Goal: Navigation & Orientation: Find specific page/section

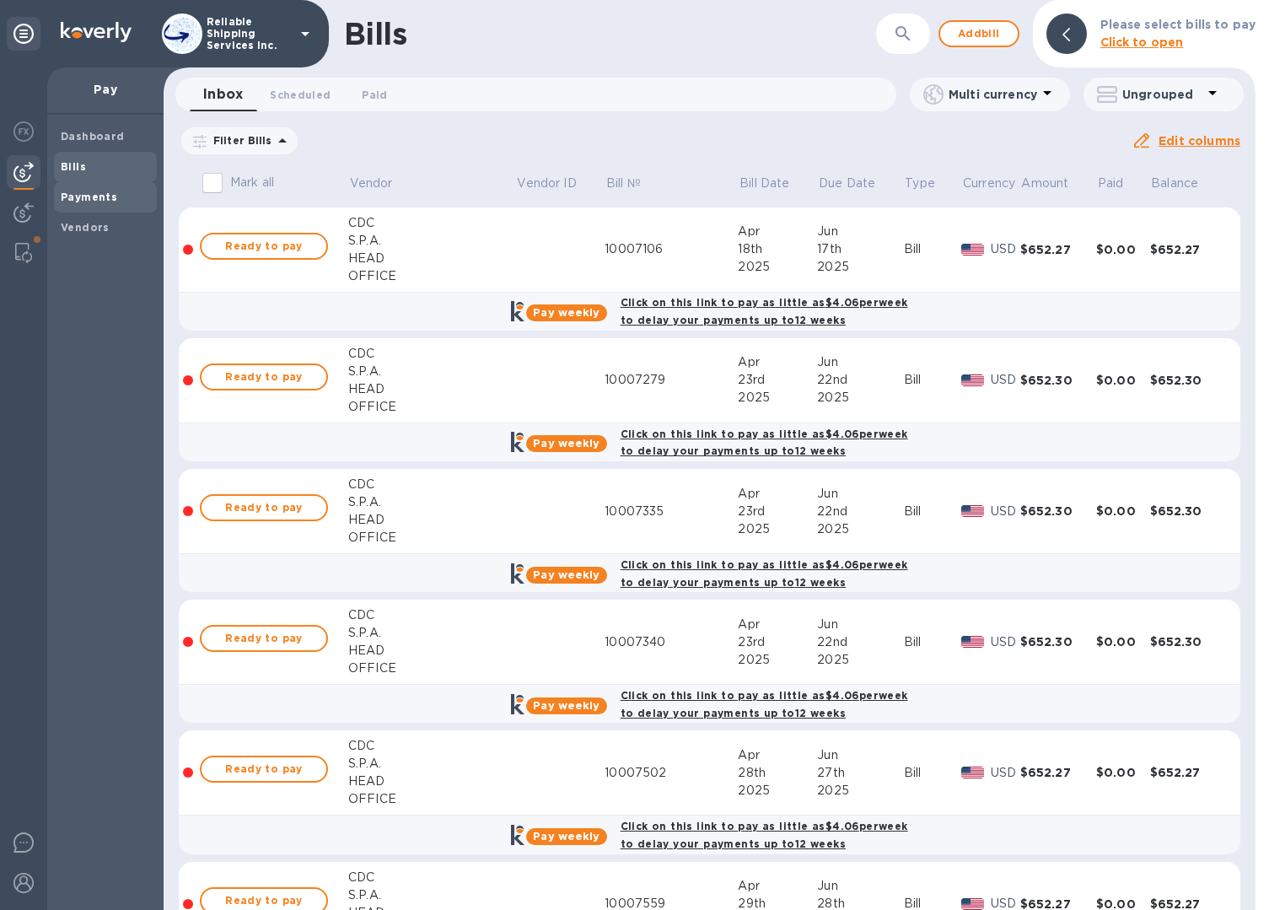
click at [69, 201] on b "Payments" at bounding box center [89, 197] width 56 height 13
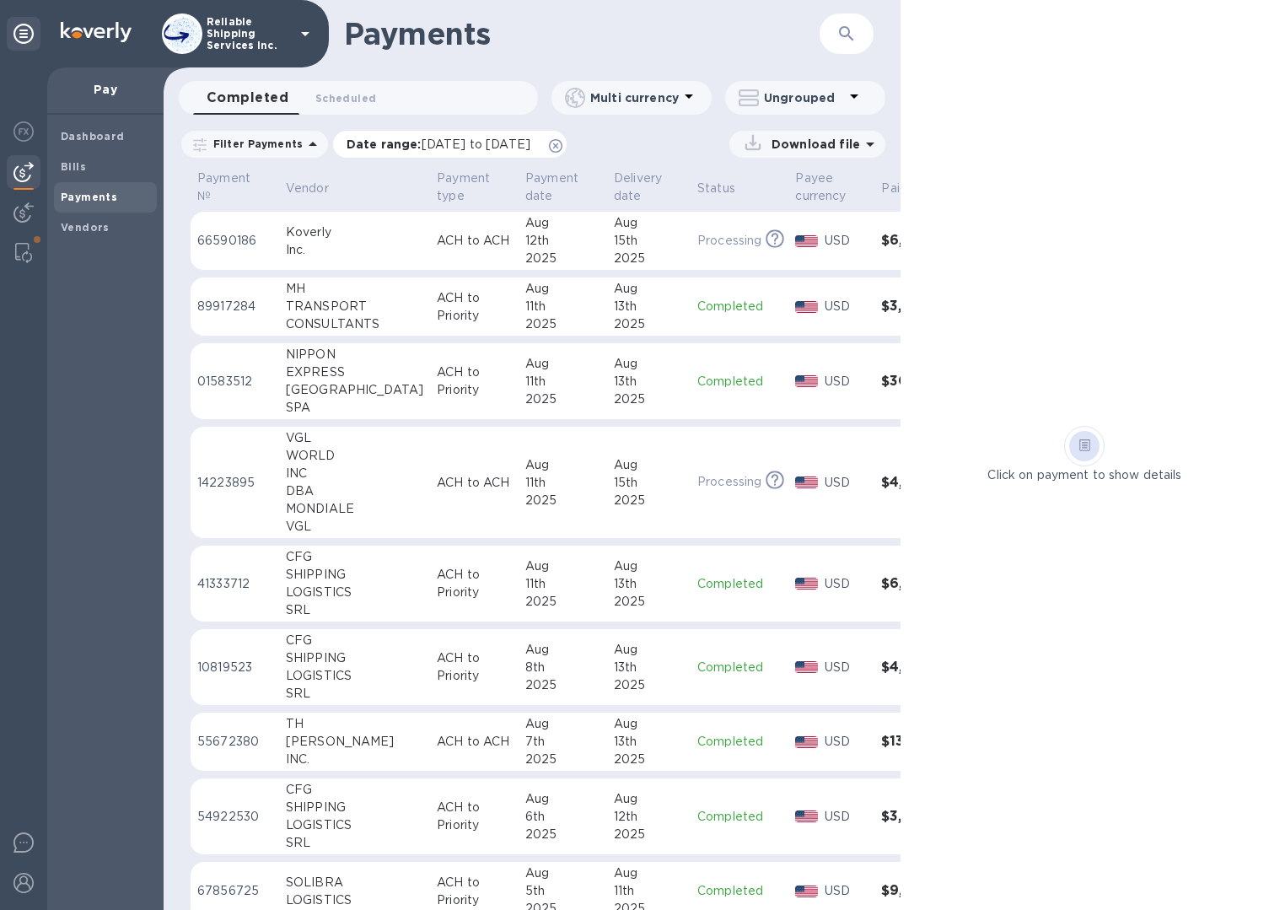
click at [562, 148] on icon at bounding box center [555, 145] width 13 height 13
click at [24, 204] on img at bounding box center [23, 212] width 20 height 20
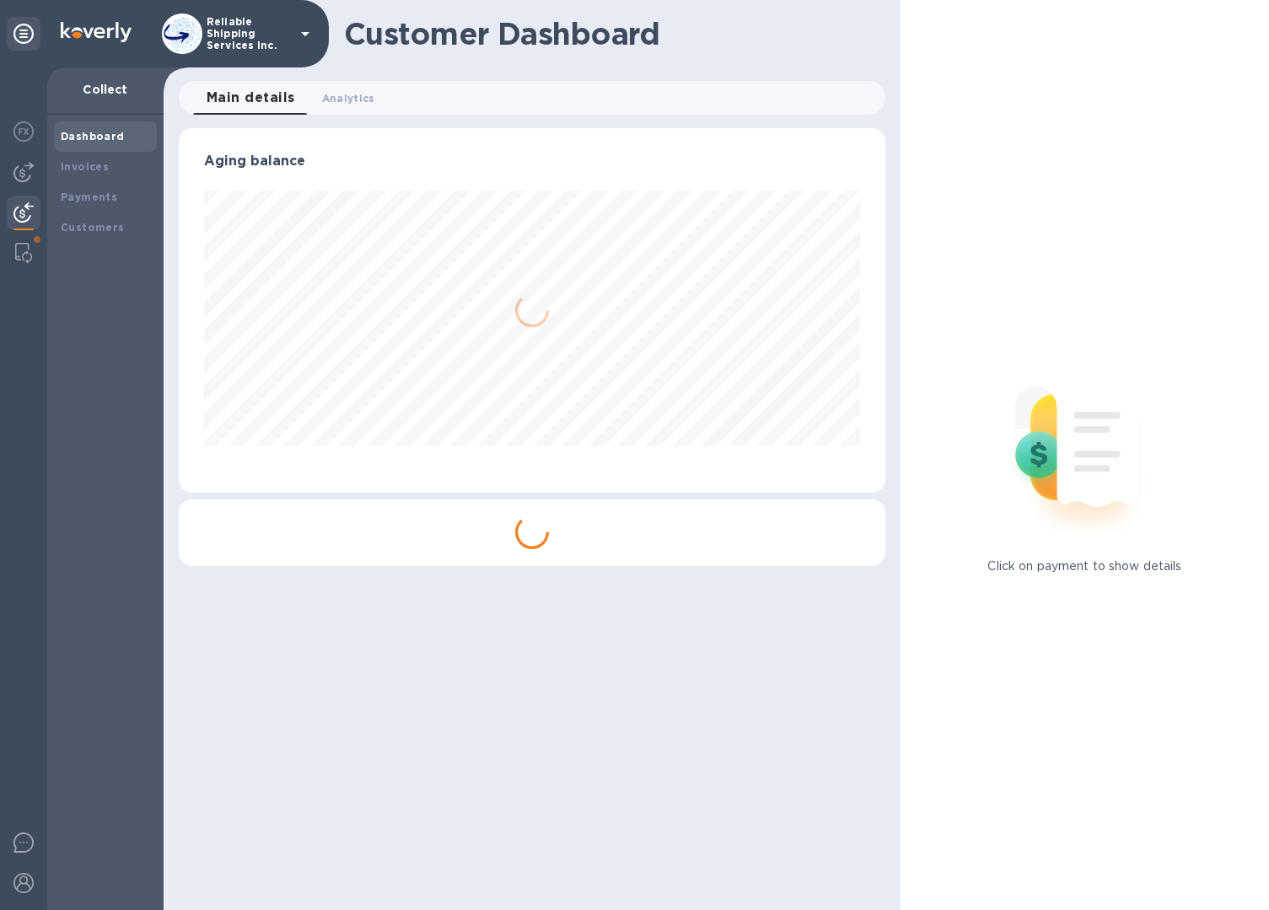
scroll to position [364, 707]
click at [102, 171] on b "Invoices" at bounding box center [85, 166] width 48 height 13
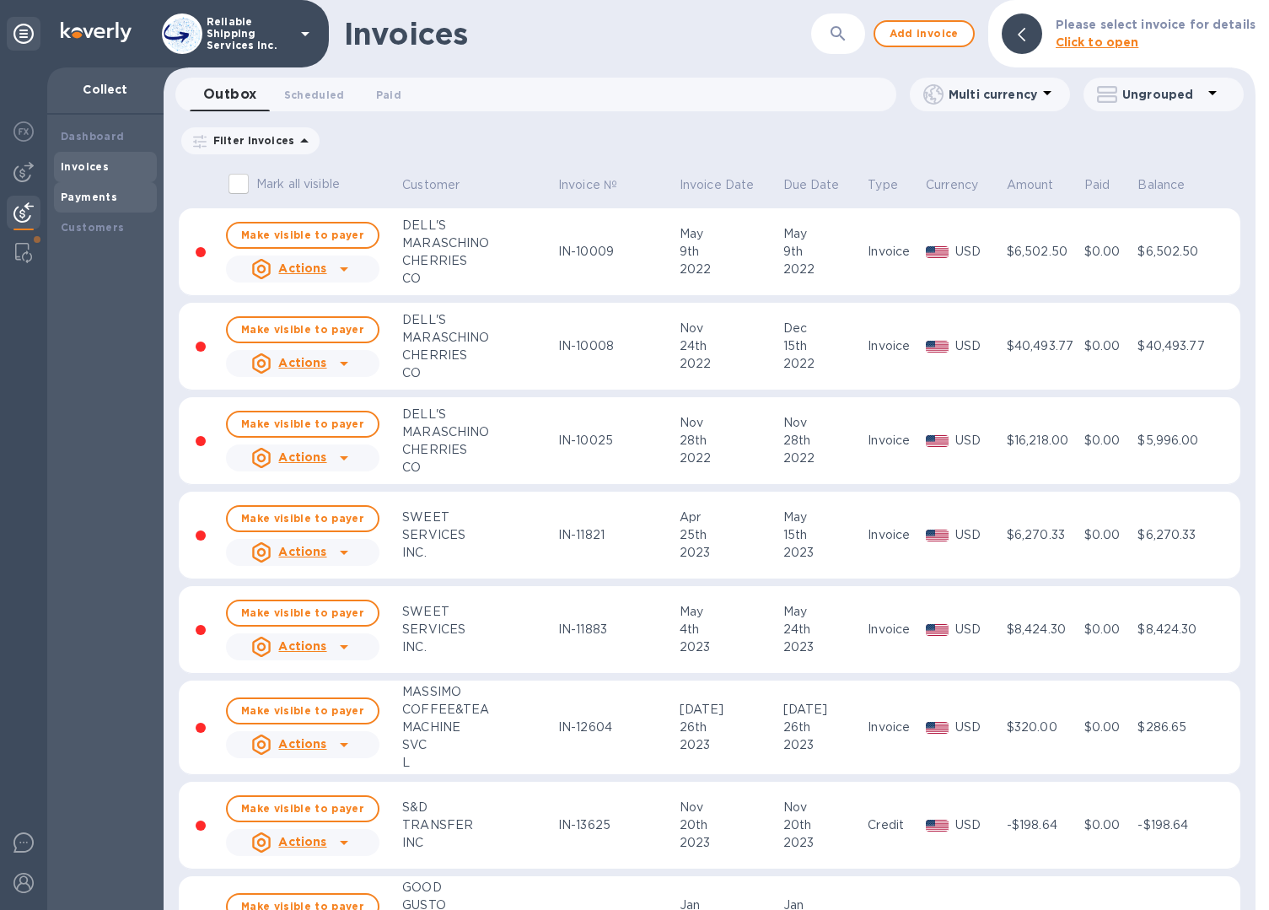
click at [80, 192] on b "Payments" at bounding box center [89, 197] width 56 height 13
